Goal: Unclear

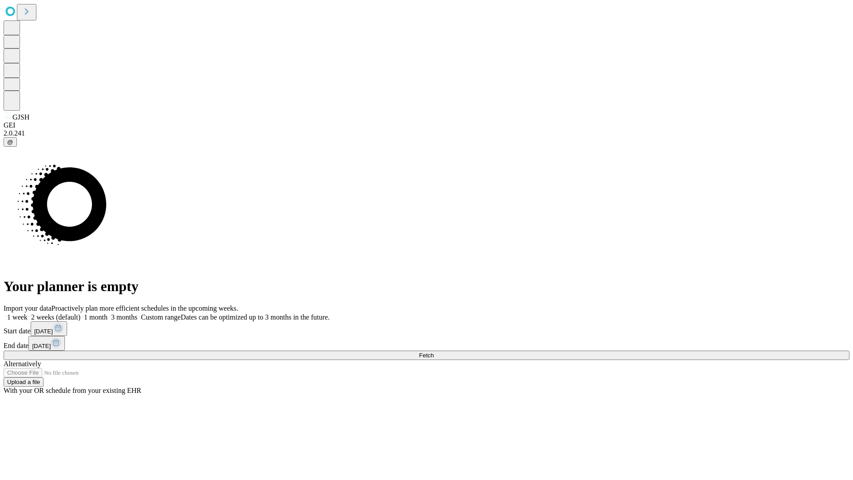
click at [434, 352] on span "Fetch" at bounding box center [426, 355] width 15 height 7
